Goal: Transaction & Acquisition: Purchase product/service

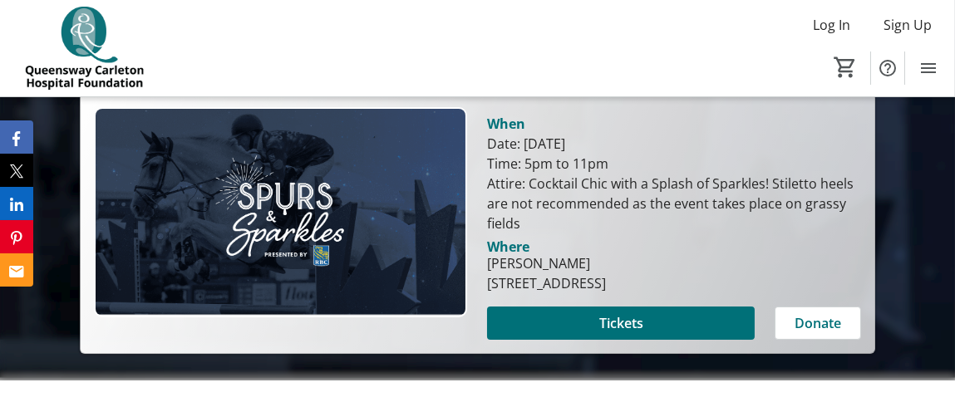
scroll to position [363, 0]
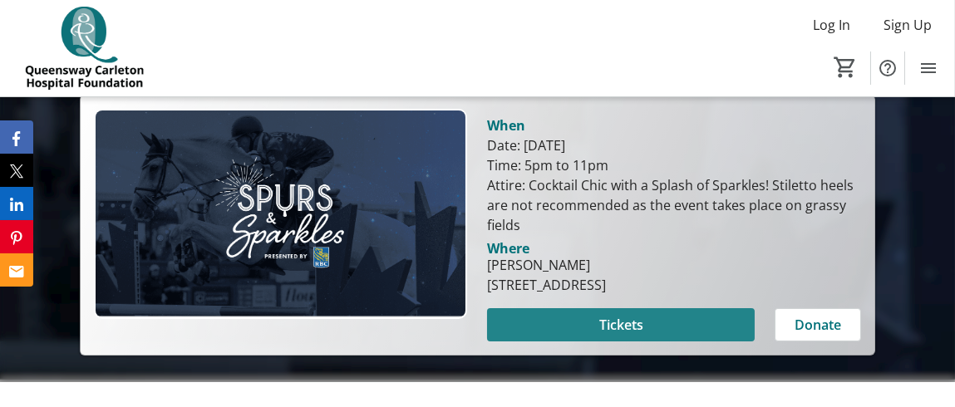
click at [597, 313] on span at bounding box center [621, 325] width 268 height 40
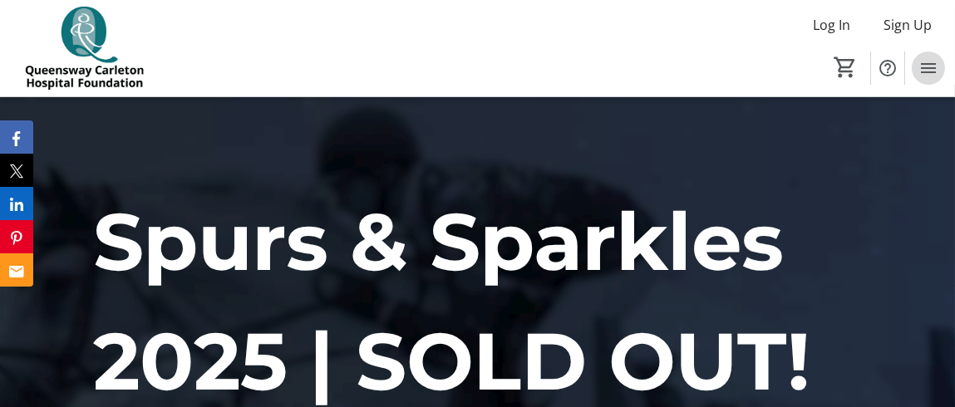
click at [933, 69] on mat-icon "Menu" at bounding box center [929, 68] width 20 height 20
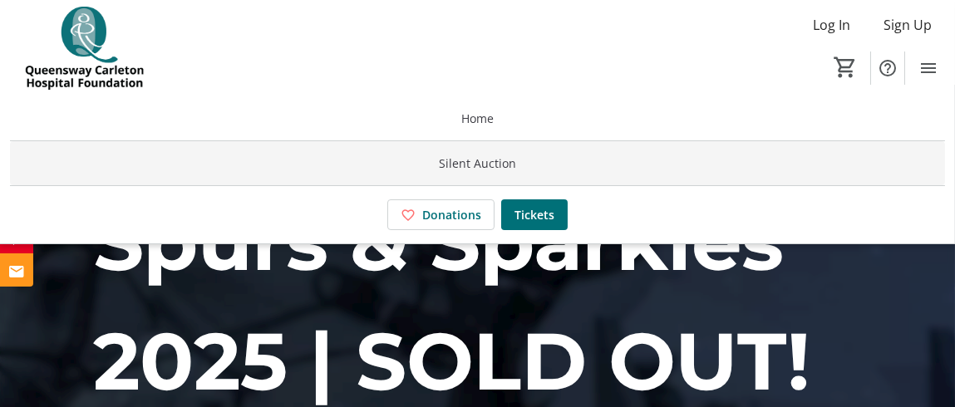
click at [510, 152] on span at bounding box center [477, 164] width 935 height 40
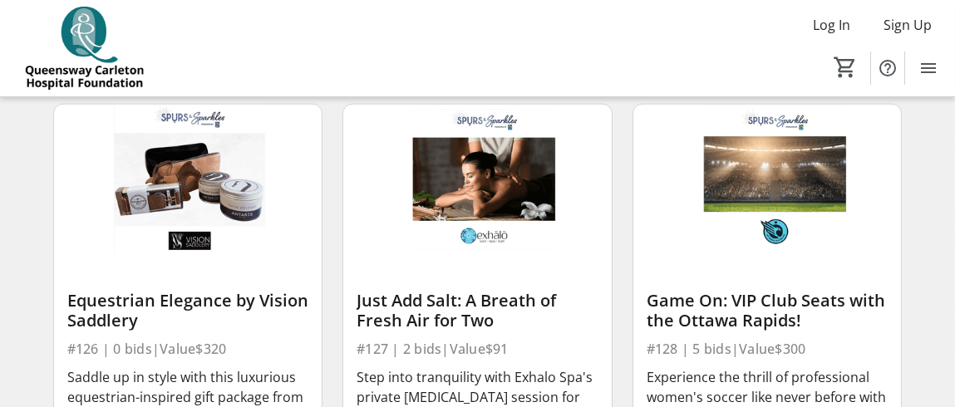
scroll to position [3766, 0]
